Goal: Navigation & Orientation: Find specific page/section

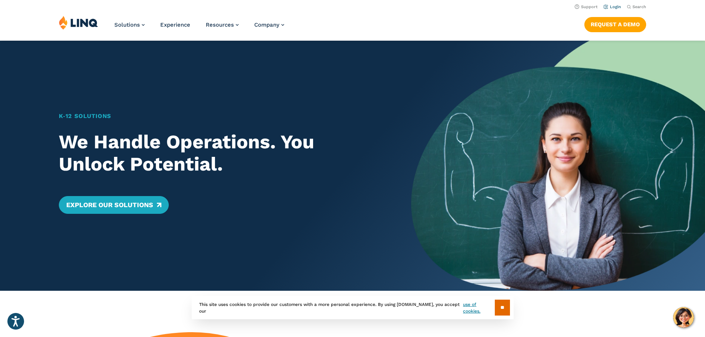
click at [614, 6] on link "Login" at bounding box center [611, 6] width 17 height 5
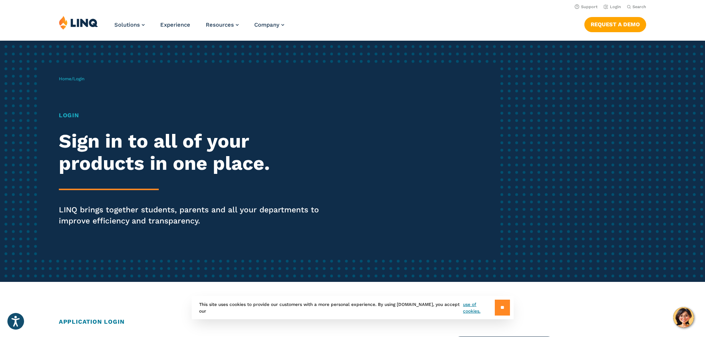
click at [496, 306] on input "**" at bounding box center [501, 308] width 15 height 16
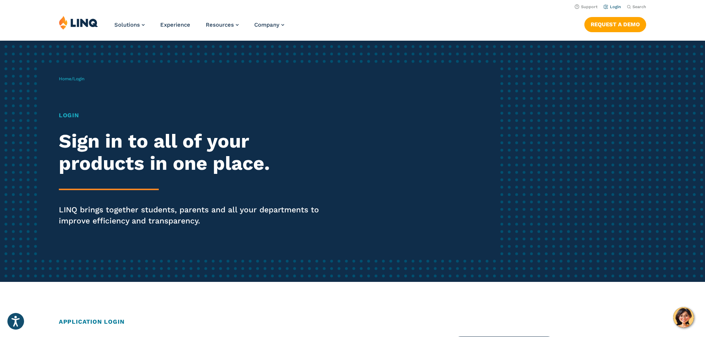
click at [612, 6] on link "Login" at bounding box center [611, 6] width 17 height 5
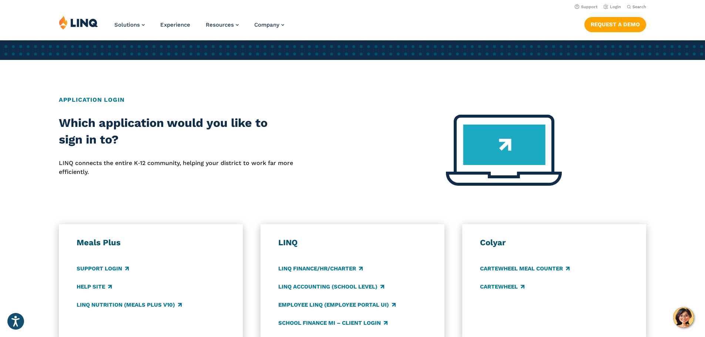
scroll to position [259, 0]
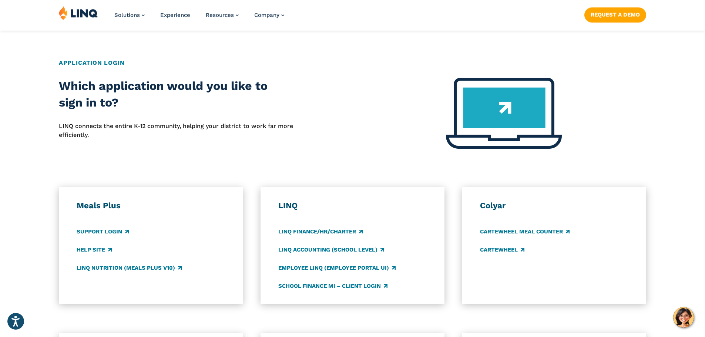
click at [501, 124] on img at bounding box center [504, 113] width 116 height 71
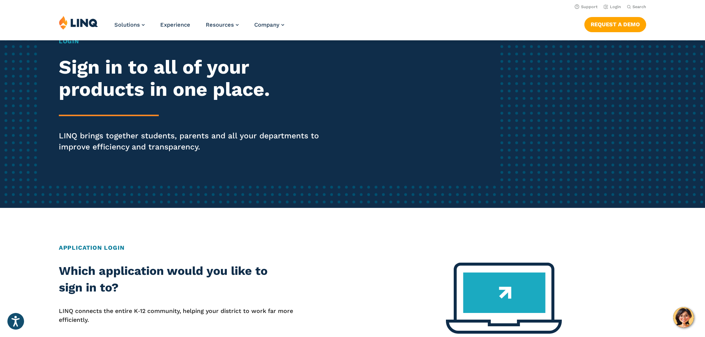
scroll to position [0, 0]
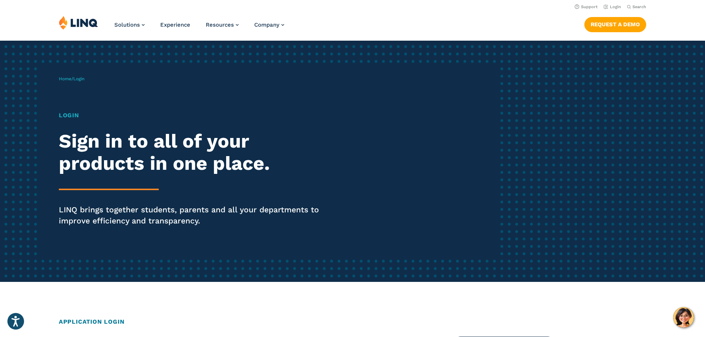
click at [67, 117] on h1 "Login" at bounding box center [194, 115] width 271 height 9
click at [127, 163] on h2 "Sign in to all of your products in one place." at bounding box center [194, 152] width 271 height 44
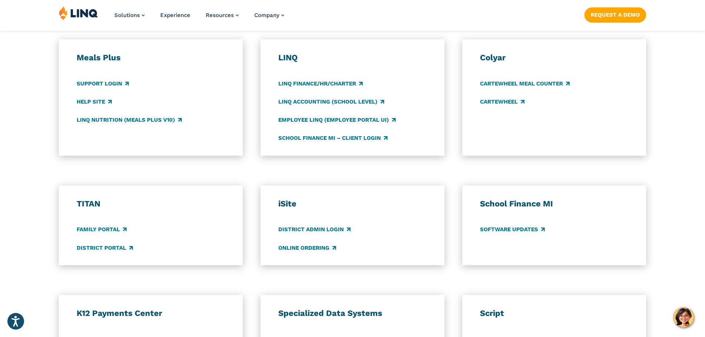
scroll to position [444, 0]
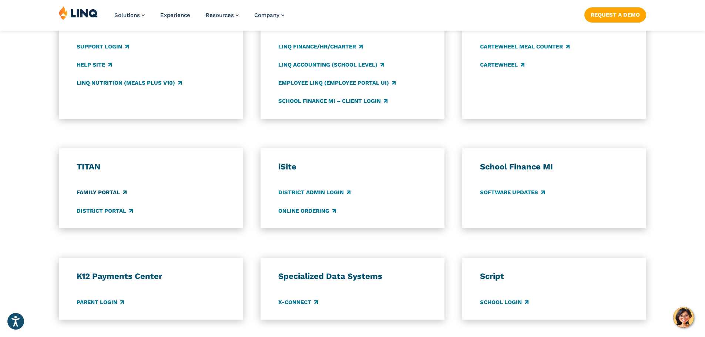
click at [93, 191] on link "Family Portal" at bounding box center [102, 193] width 50 height 8
